Goal: Book appointment/travel/reservation

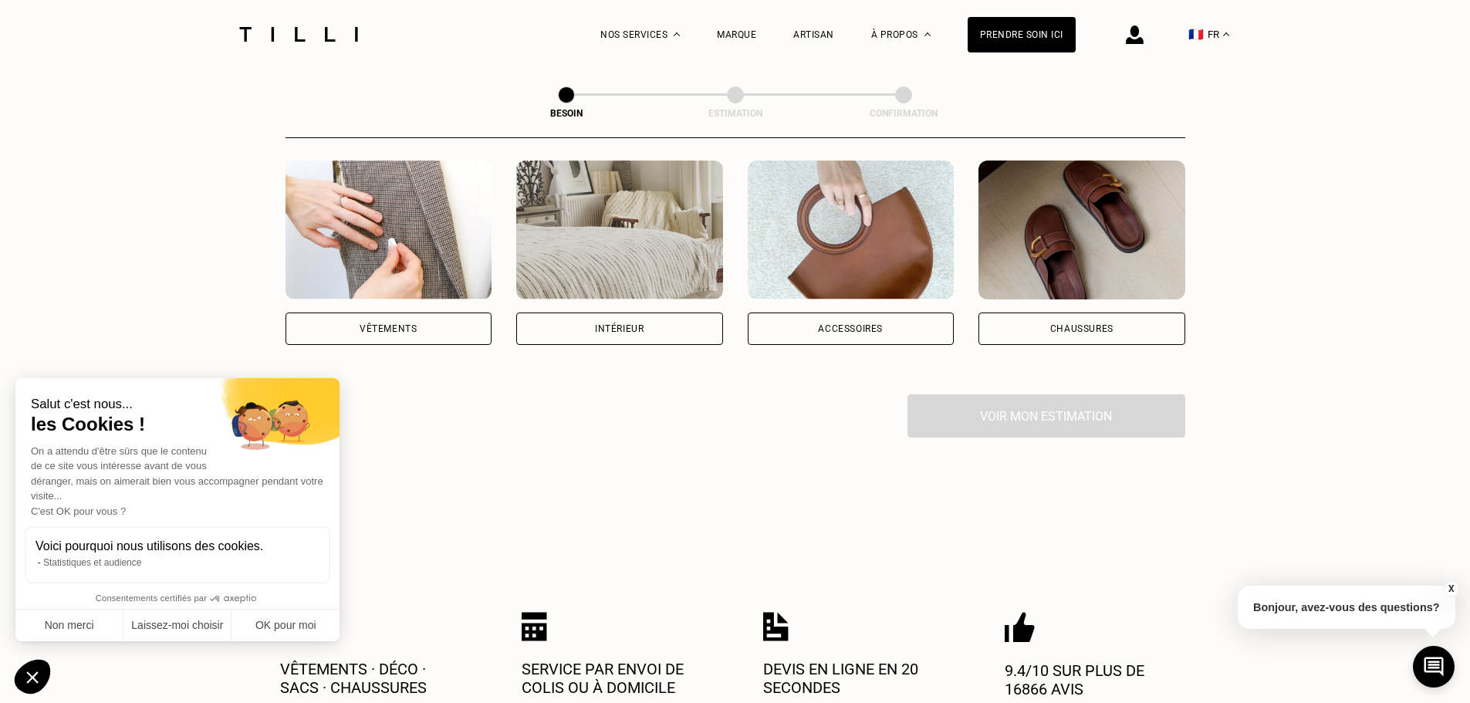
scroll to position [309, 0]
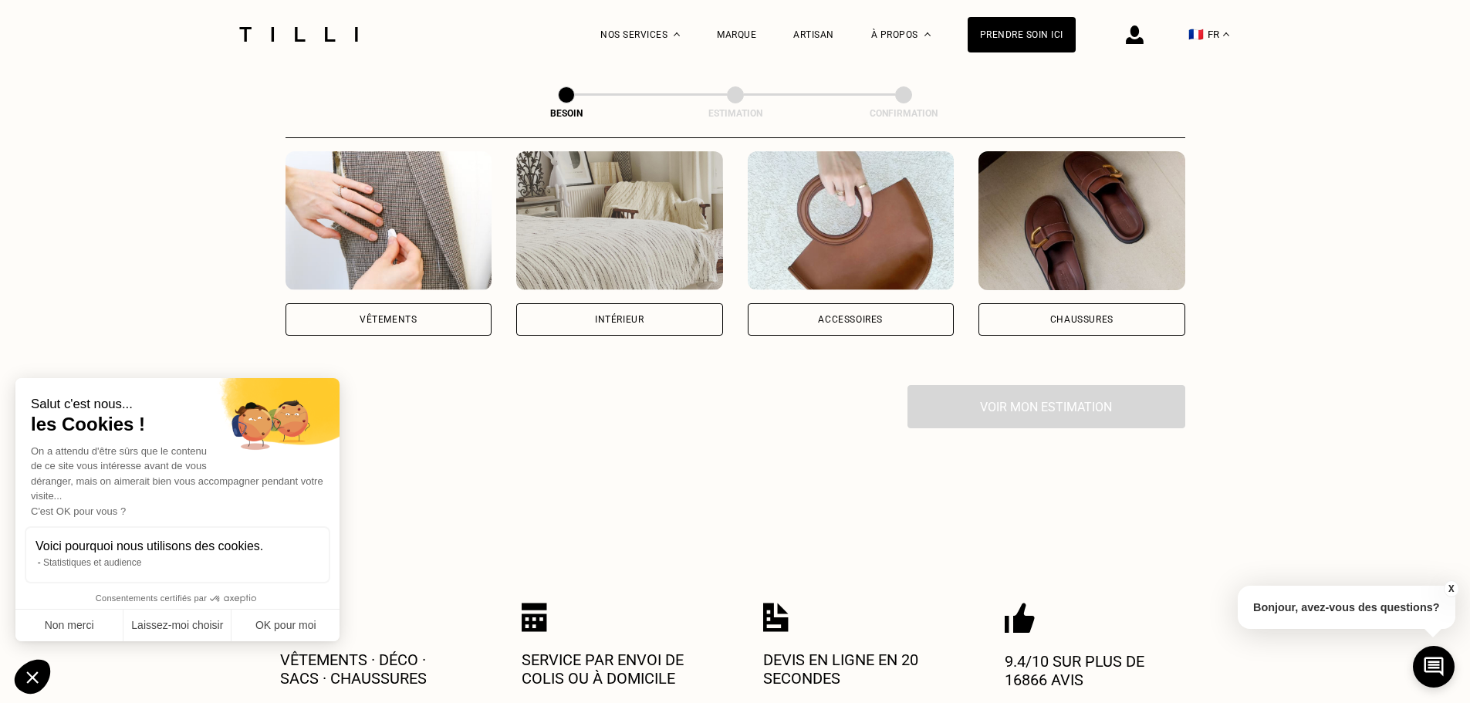
click at [400, 309] on div "Vêtements" at bounding box center [388, 319] width 207 height 32
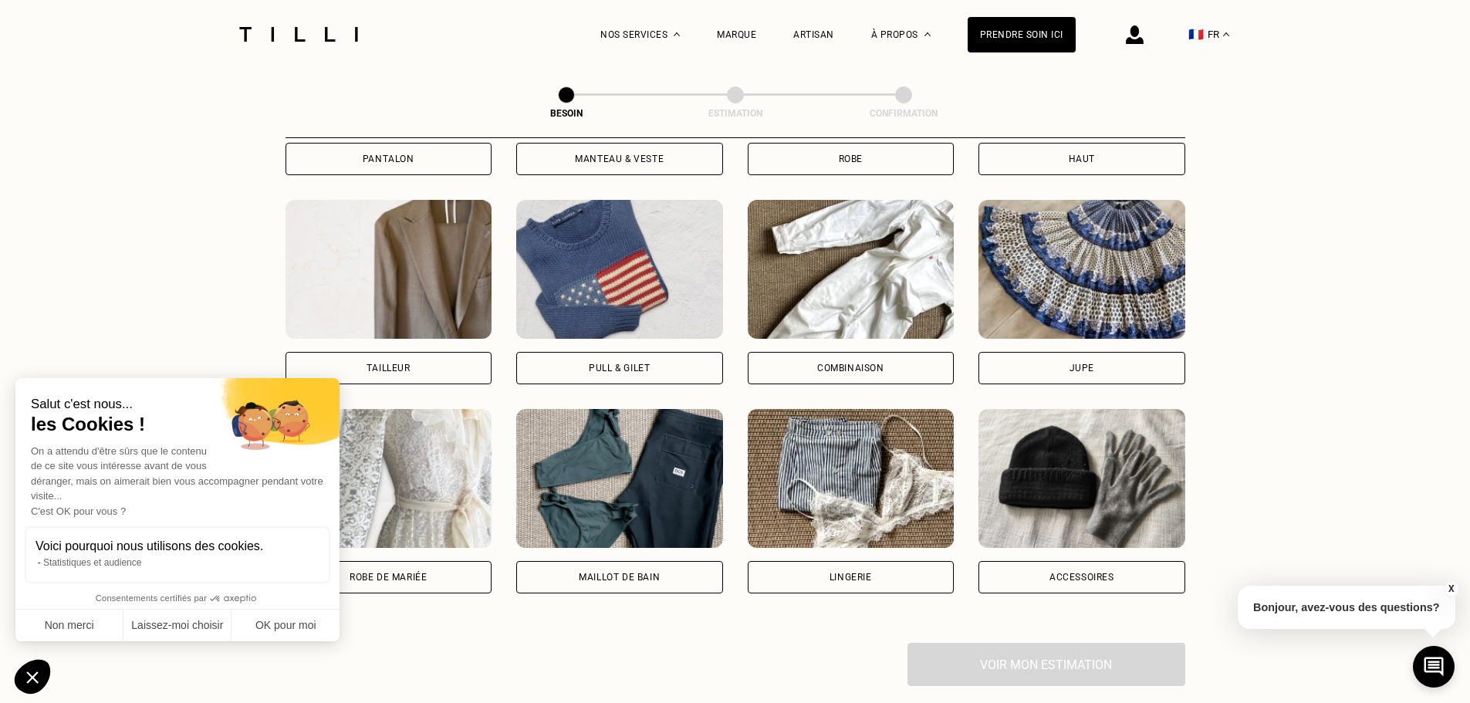
scroll to position [811, 0]
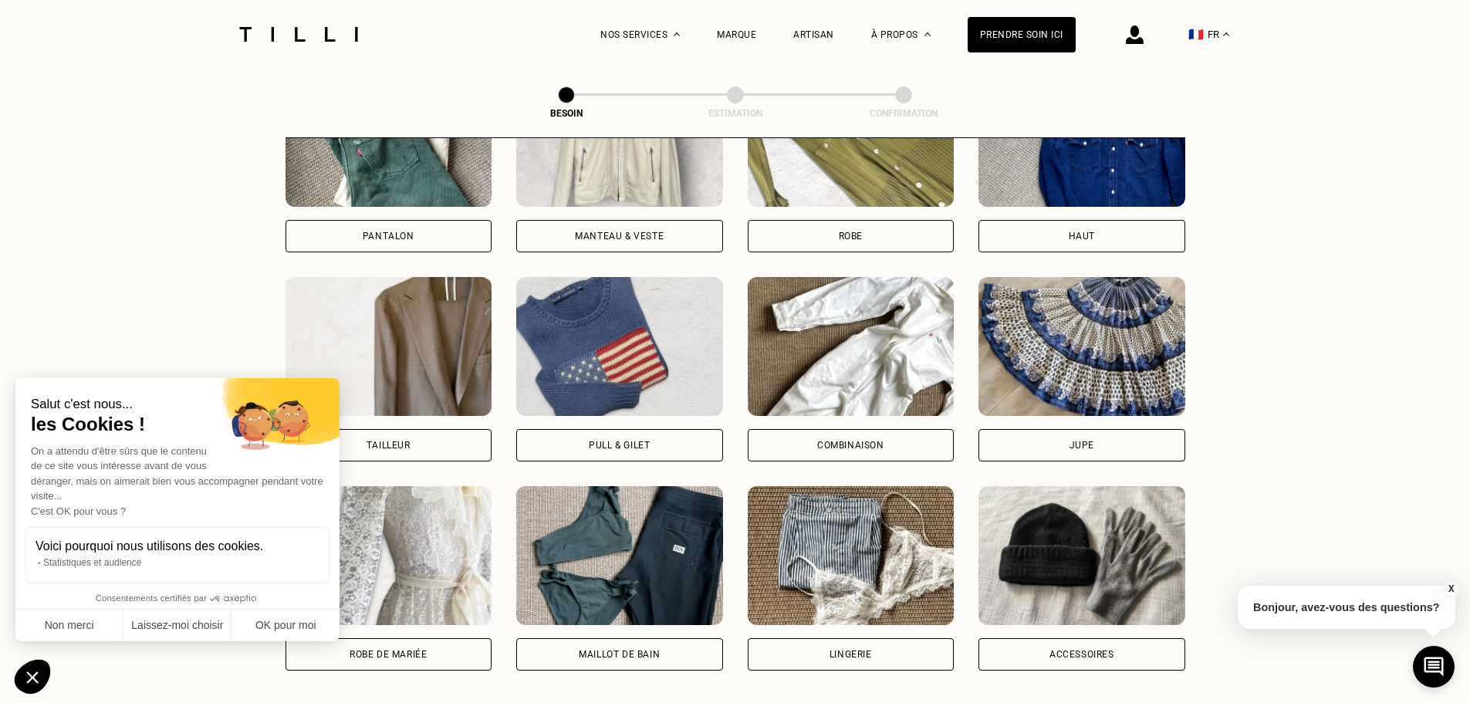
click at [653, 231] on div "Manteau & Veste" at bounding box center [619, 235] width 89 height 9
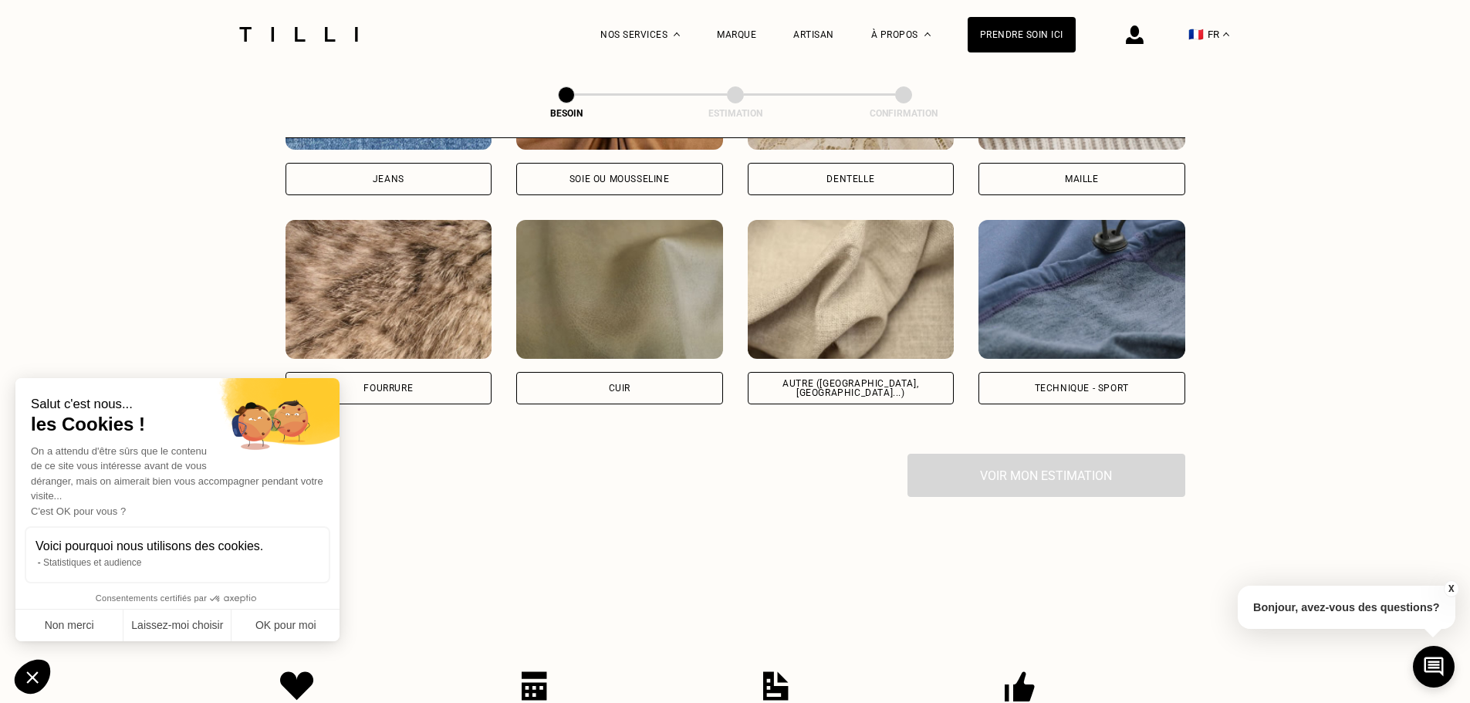
scroll to position [1807, 0]
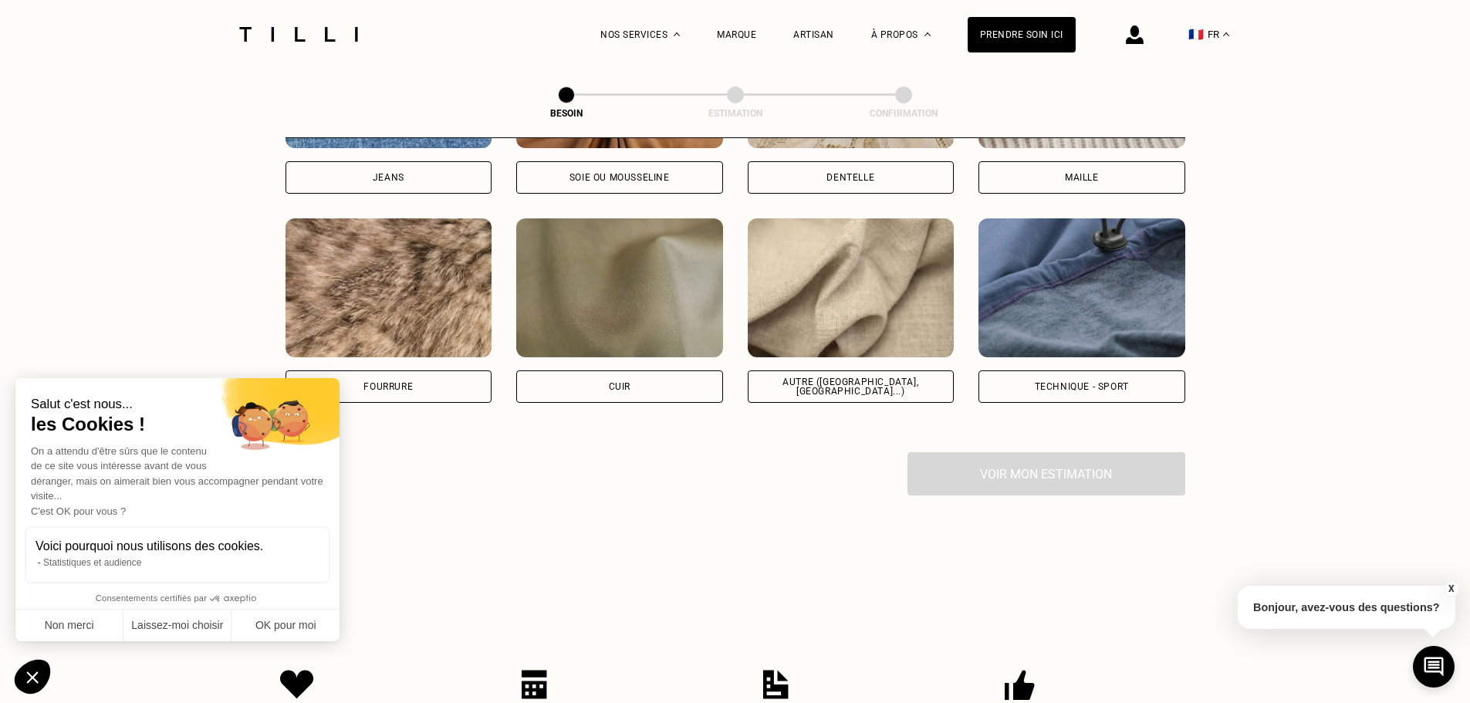
click at [840, 370] on div "Autre ([GEOGRAPHIC_DATA], [GEOGRAPHIC_DATA]...)" at bounding box center [850, 386] width 207 height 32
select select "FR"
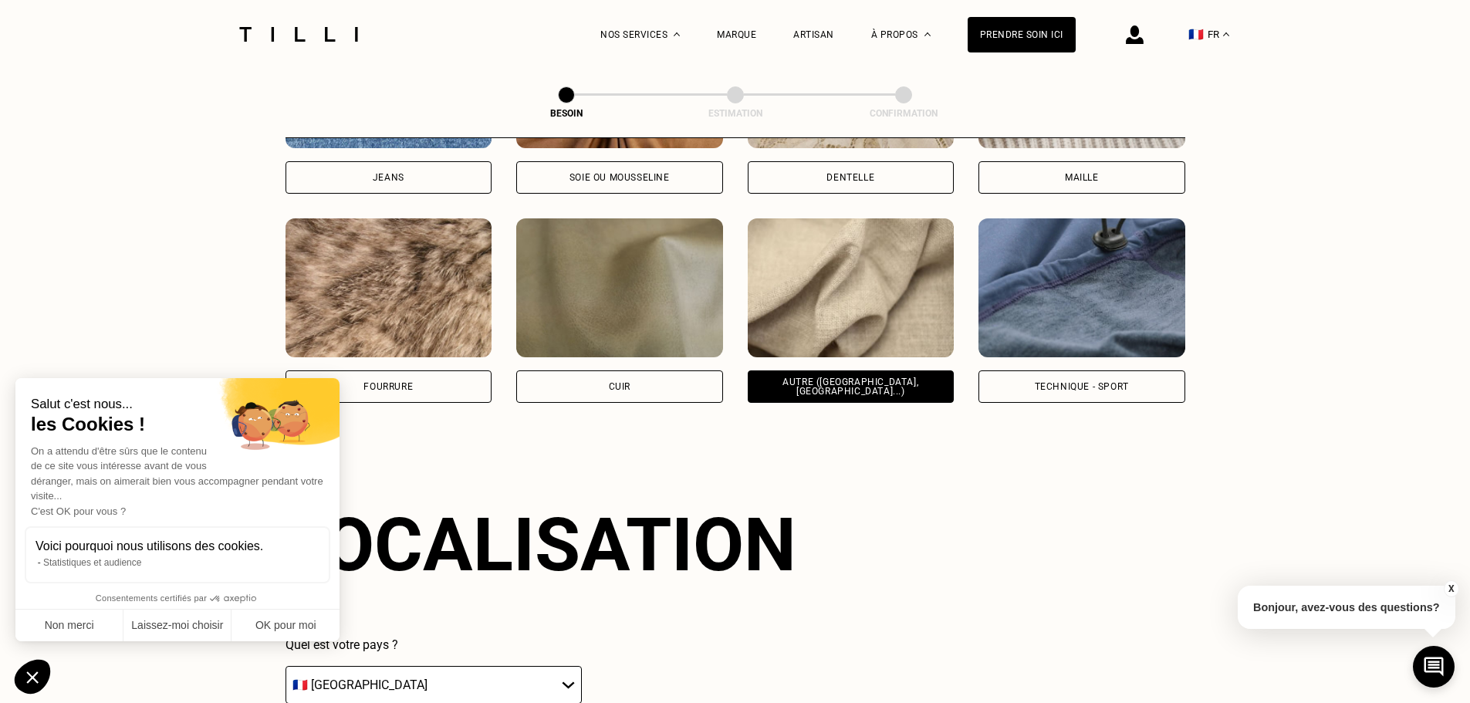
click at [840, 370] on div "Autre ([GEOGRAPHIC_DATA], [GEOGRAPHIC_DATA]...)" at bounding box center [850, 386] width 207 height 32
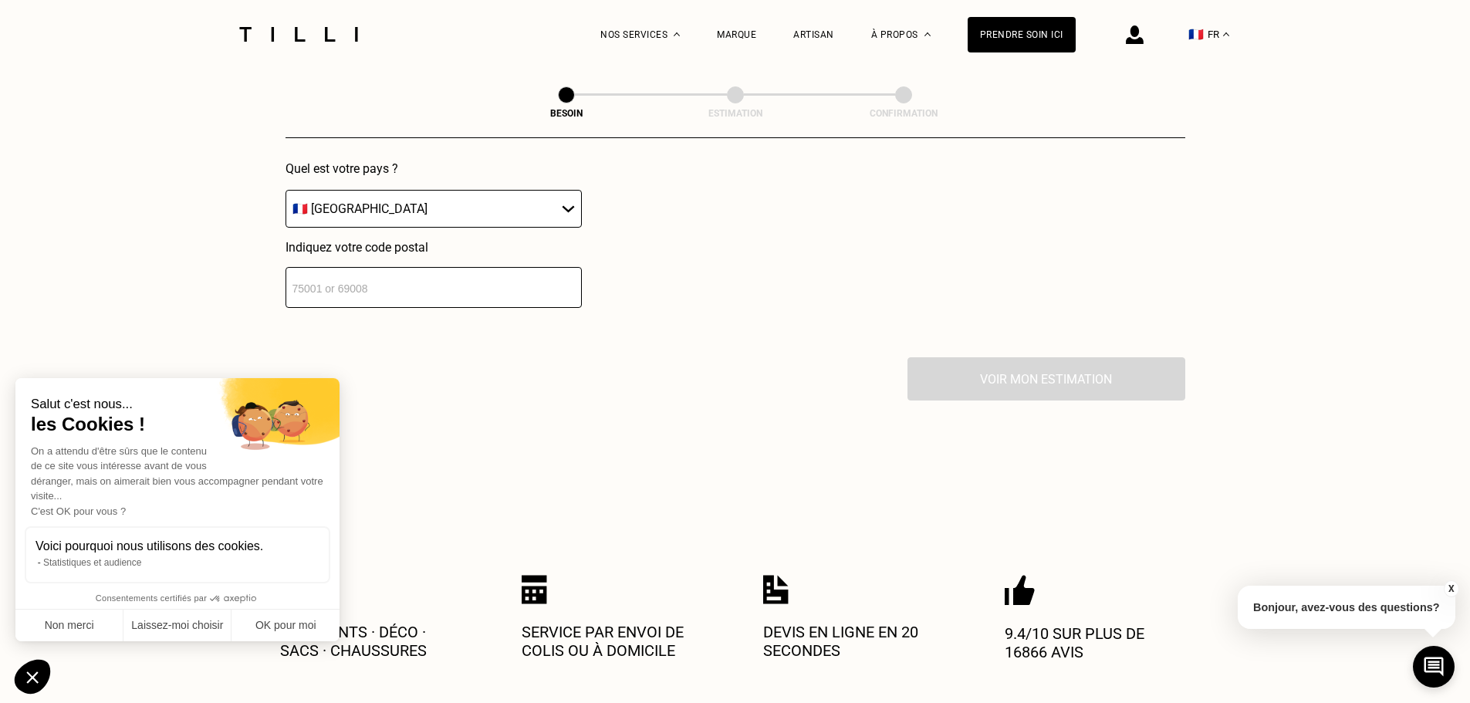
scroll to position [2306, 0]
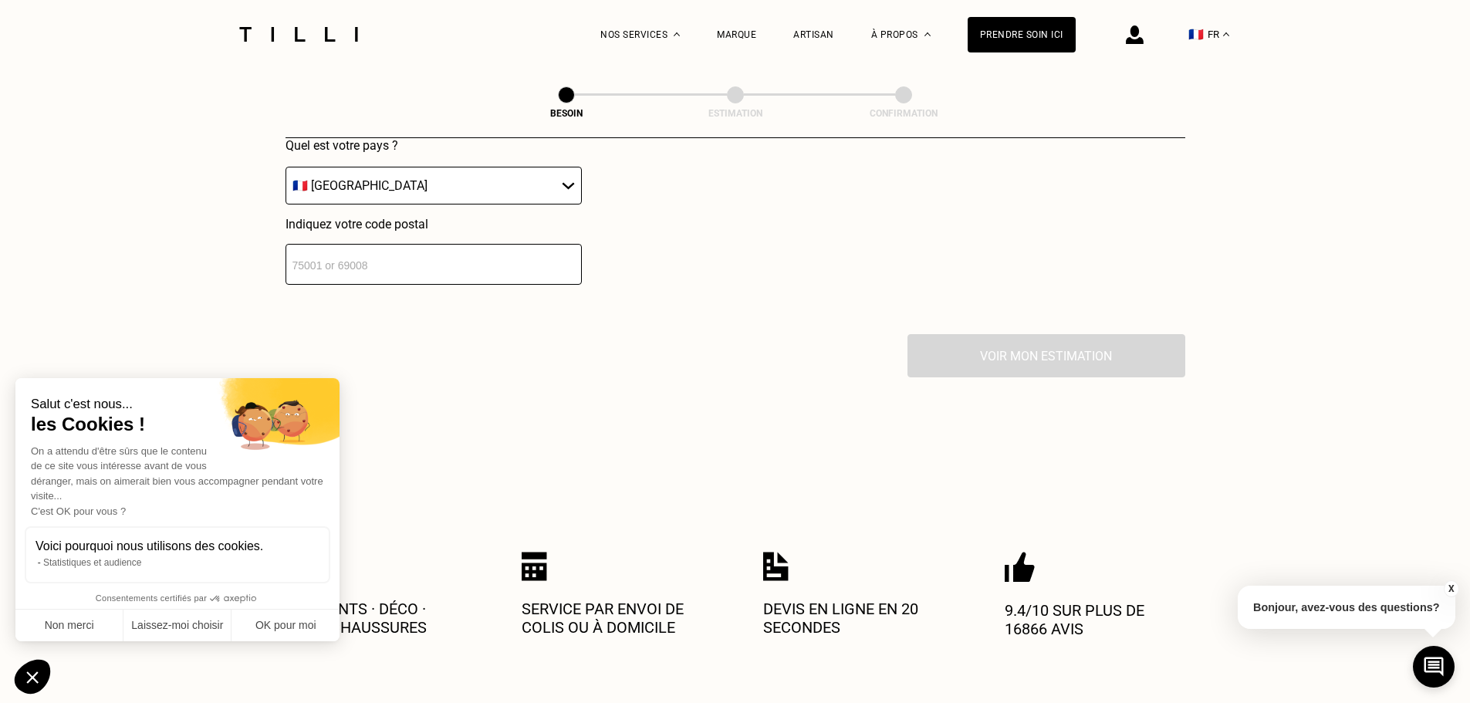
click at [386, 173] on select "🇩🇪 [GEOGRAPHIC_DATA] 🇦🇹 [GEOGRAPHIC_DATA] 🇧🇪 [GEOGRAPHIC_DATA] 🇧🇬 Bulgarie 🇨🇾 C…" at bounding box center [433, 186] width 296 height 38
click at [285, 167] on select "🇩🇪 [GEOGRAPHIC_DATA] 🇦🇹 [GEOGRAPHIC_DATA] 🇧🇪 [GEOGRAPHIC_DATA] 🇧🇬 Bulgarie 🇨🇾 C…" at bounding box center [433, 186] width 296 height 38
click at [382, 262] on input "number" at bounding box center [433, 264] width 296 height 41
type input "06000"
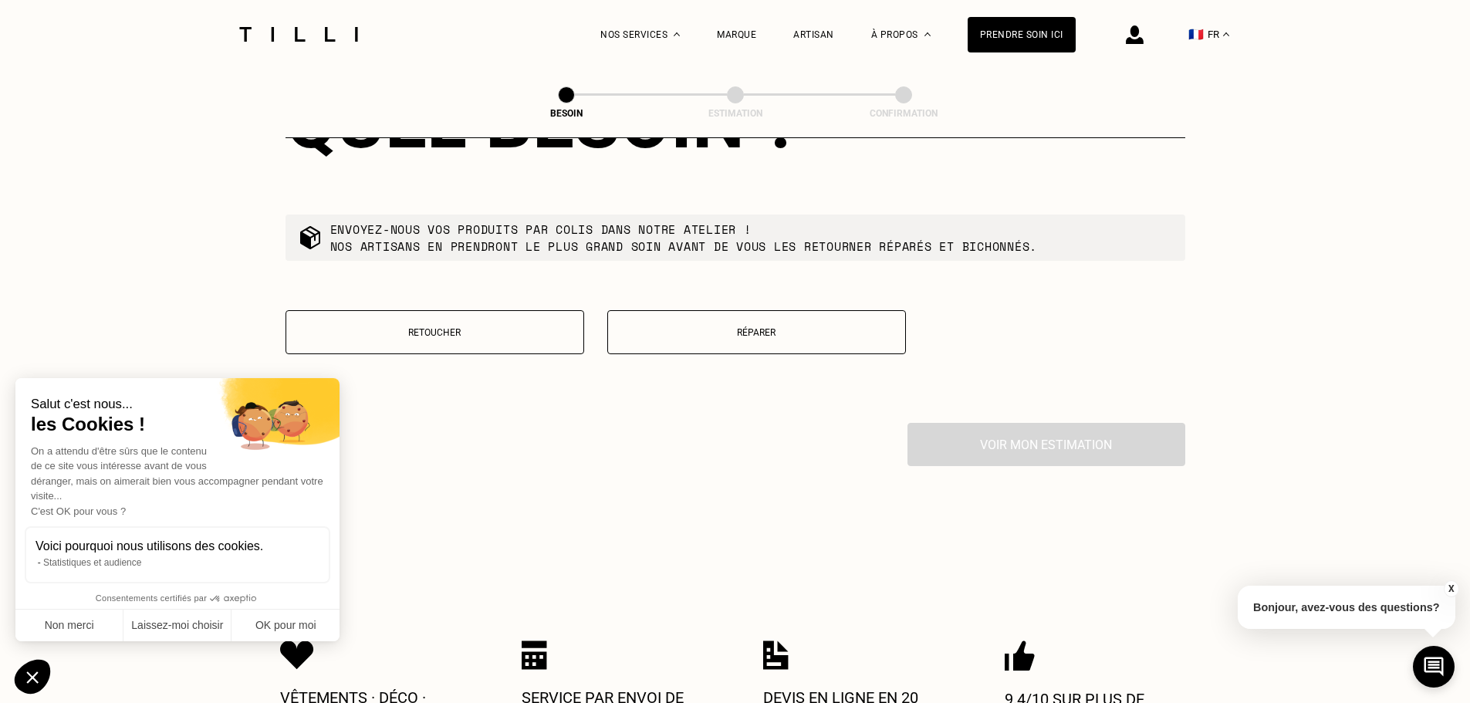
scroll to position [2612, 0]
click at [761, 326] on p "Réparer" at bounding box center [757, 331] width 282 height 11
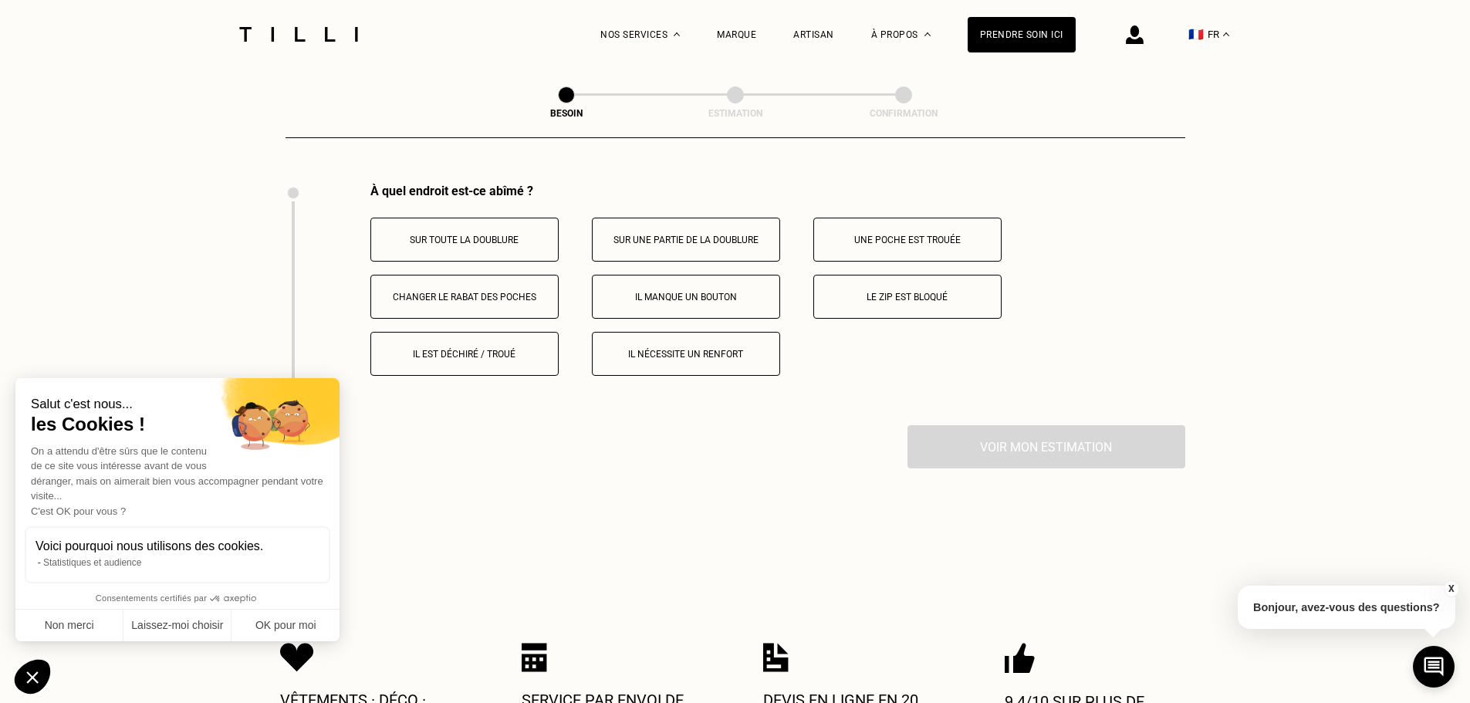
scroll to position [2853, 0]
click at [941, 294] on button "Le zip est bloqué" at bounding box center [907, 293] width 188 height 44
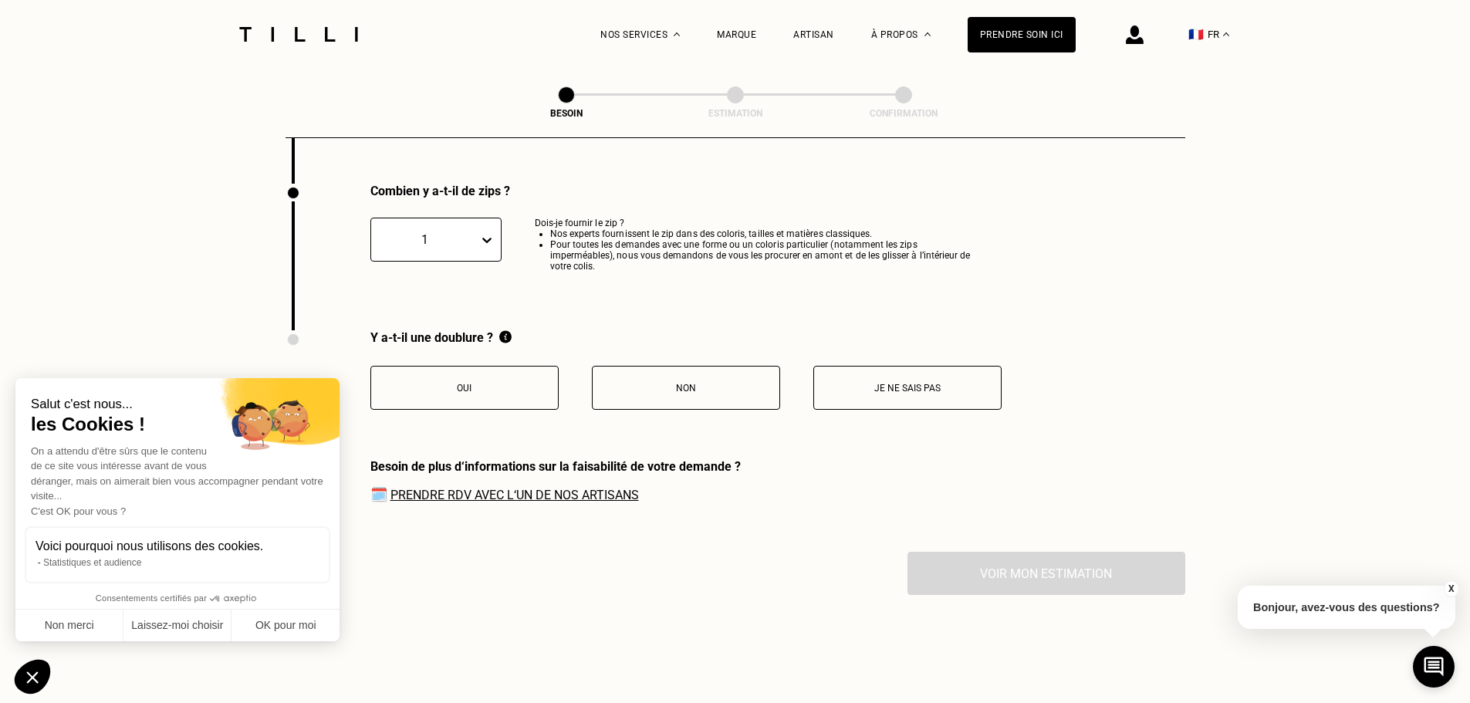
scroll to position [3095, 0]
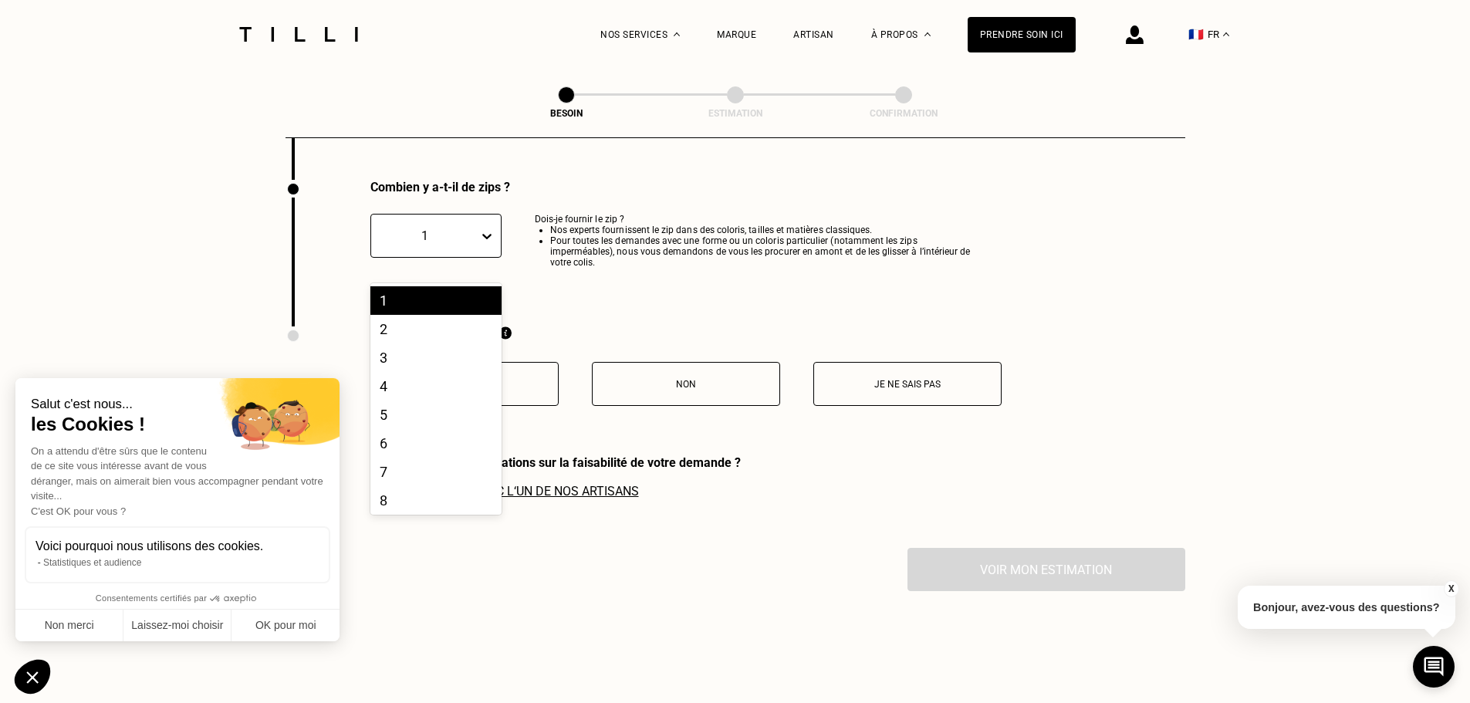
click at [442, 234] on div "1" at bounding box center [425, 235] width 92 height 15
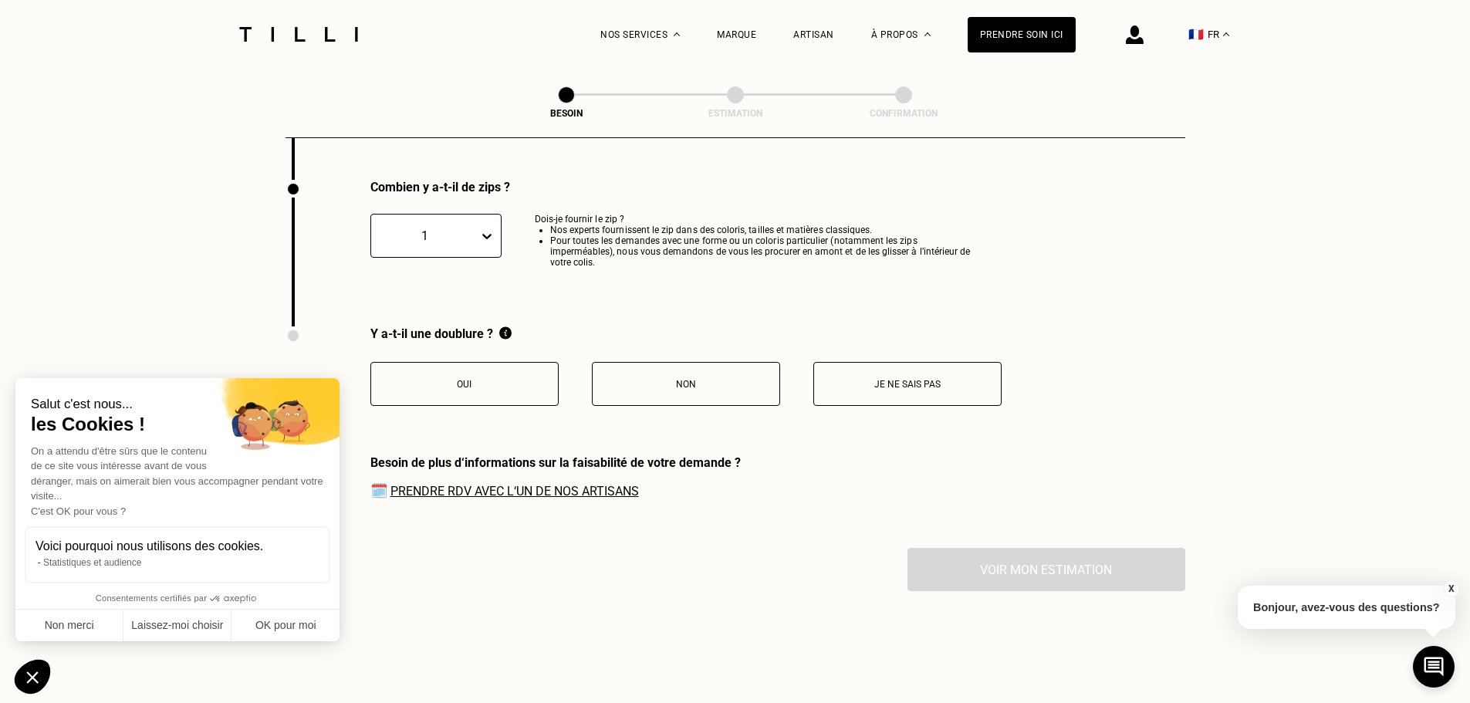
click at [442, 234] on div "1" at bounding box center [425, 235] width 92 height 15
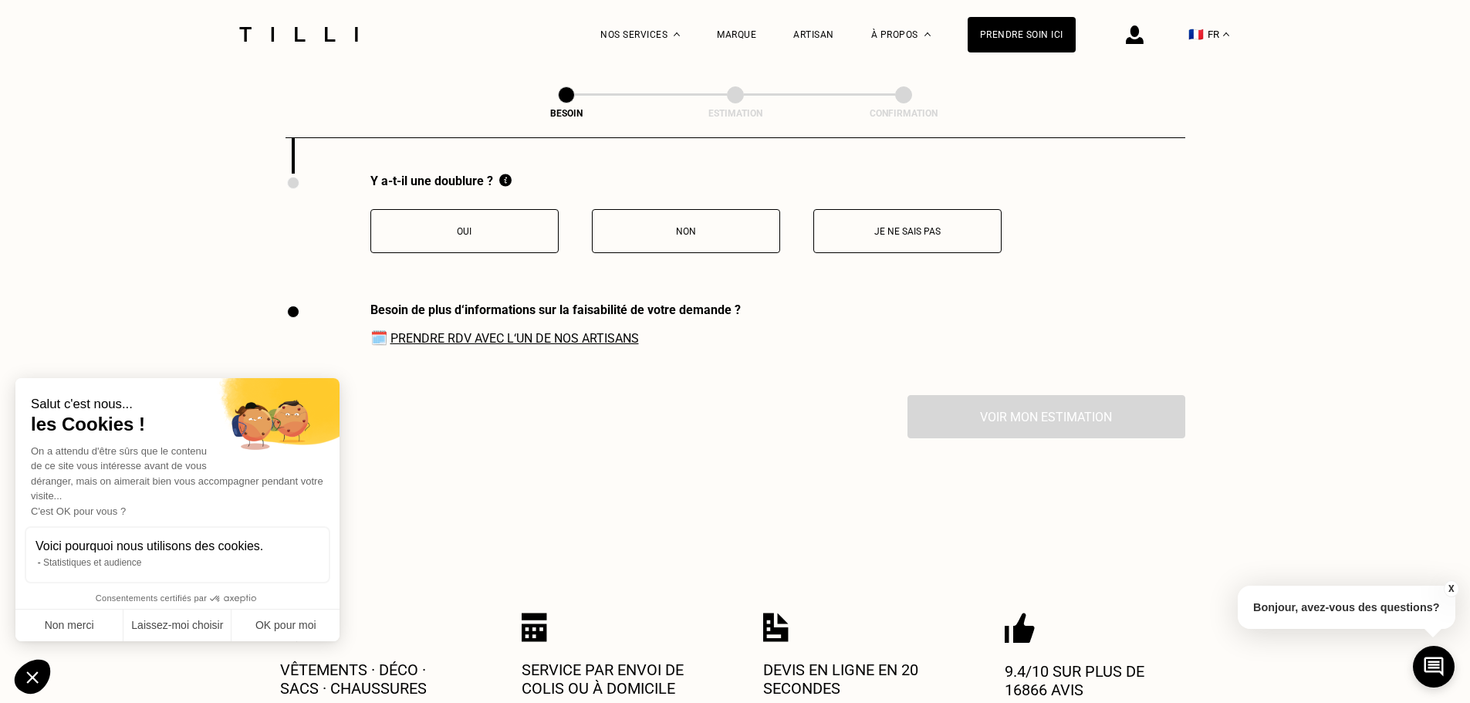
scroll to position [3249, 0]
click at [506, 224] on p "Oui" at bounding box center [464, 229] width 171 height 11
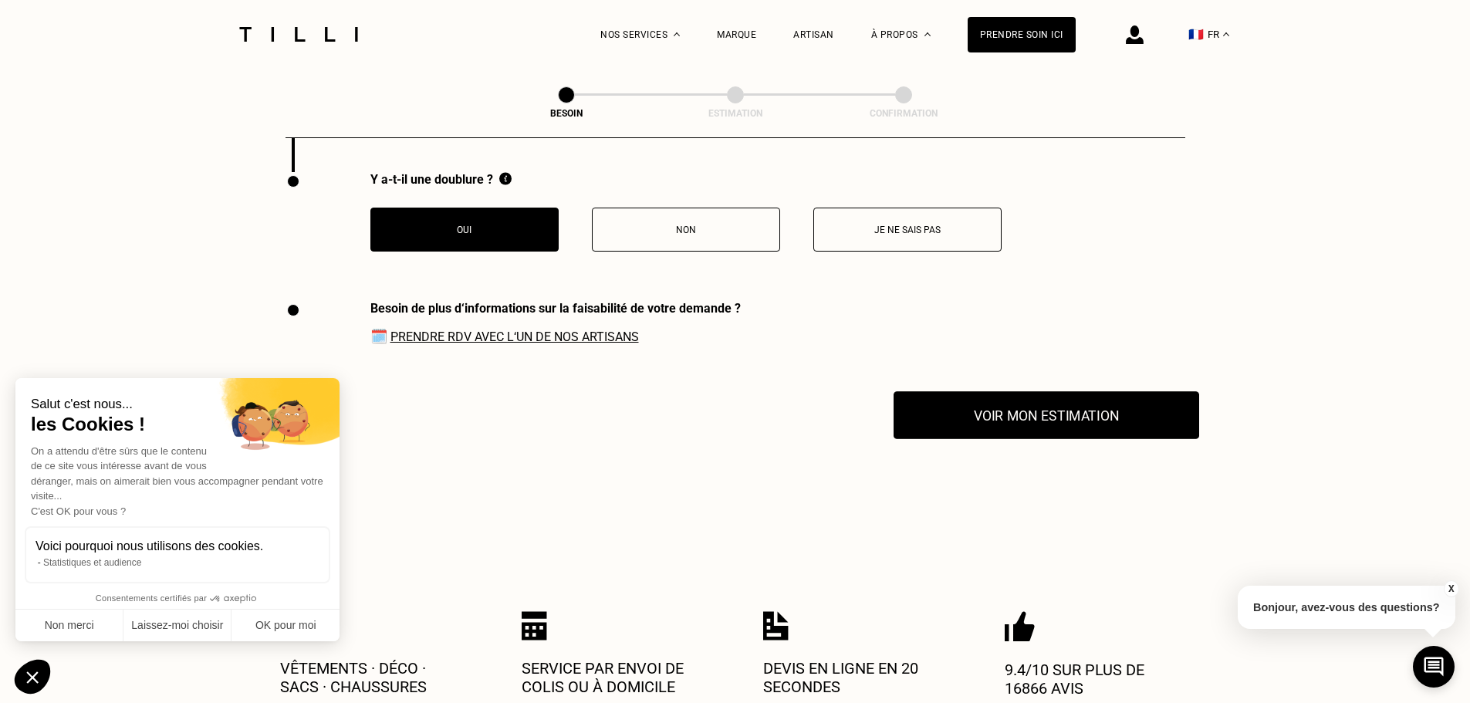
click at [1037, 423] on button "Voir mon estimation" at bounding box center [1045, 415] width 305 height 48
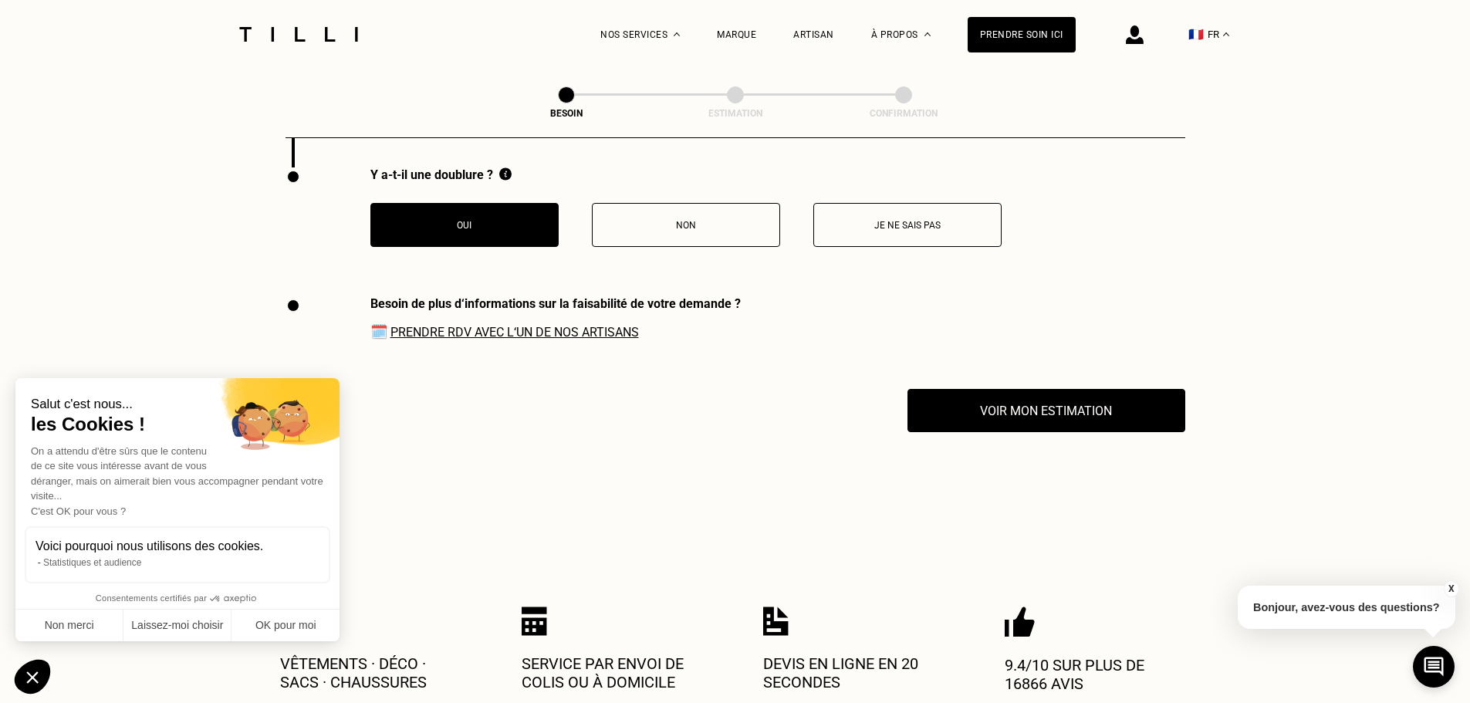
scroll to position [3481, 0]
